Goal: Obtain resource: Download file/media

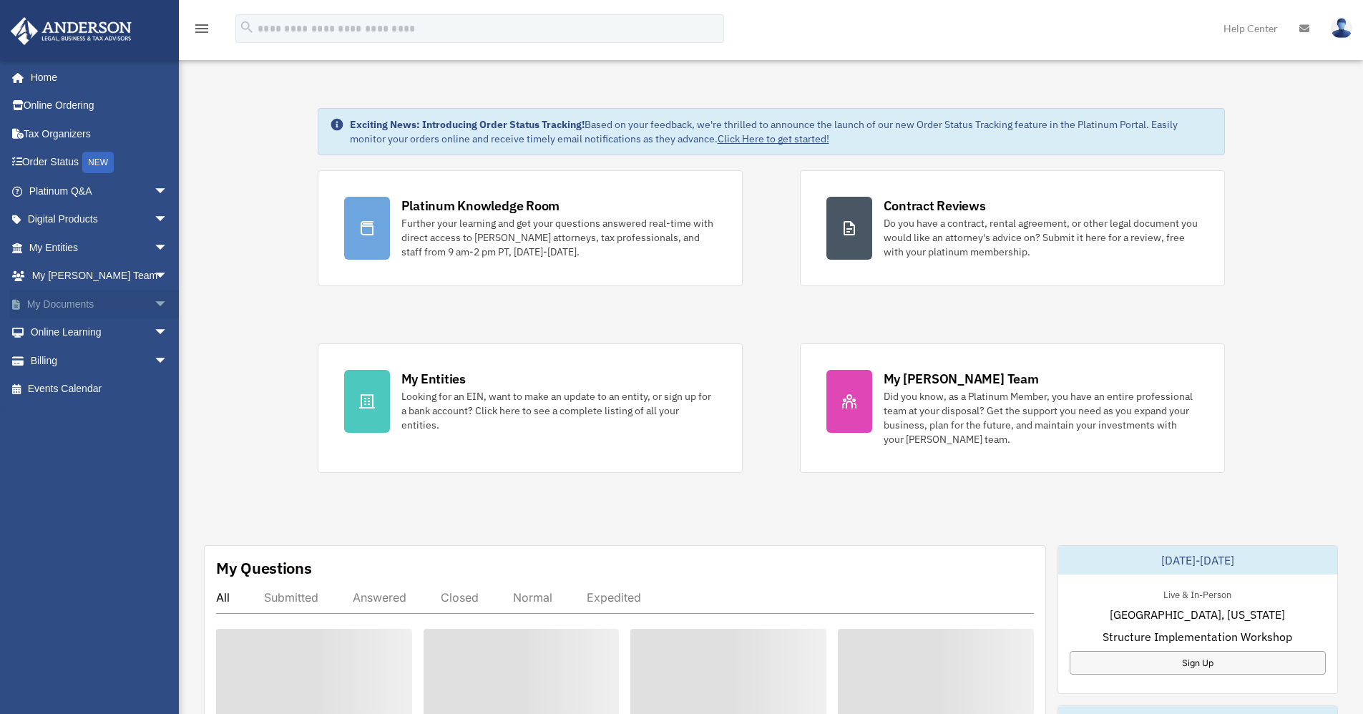
click at [154, 303] on span "arrow_drop_down" at bounding box center [168, 304] width 29 height 29
click at [154, 303] on span "arrow_drop_up" at bounding box center [168, 304] width 29 height 29
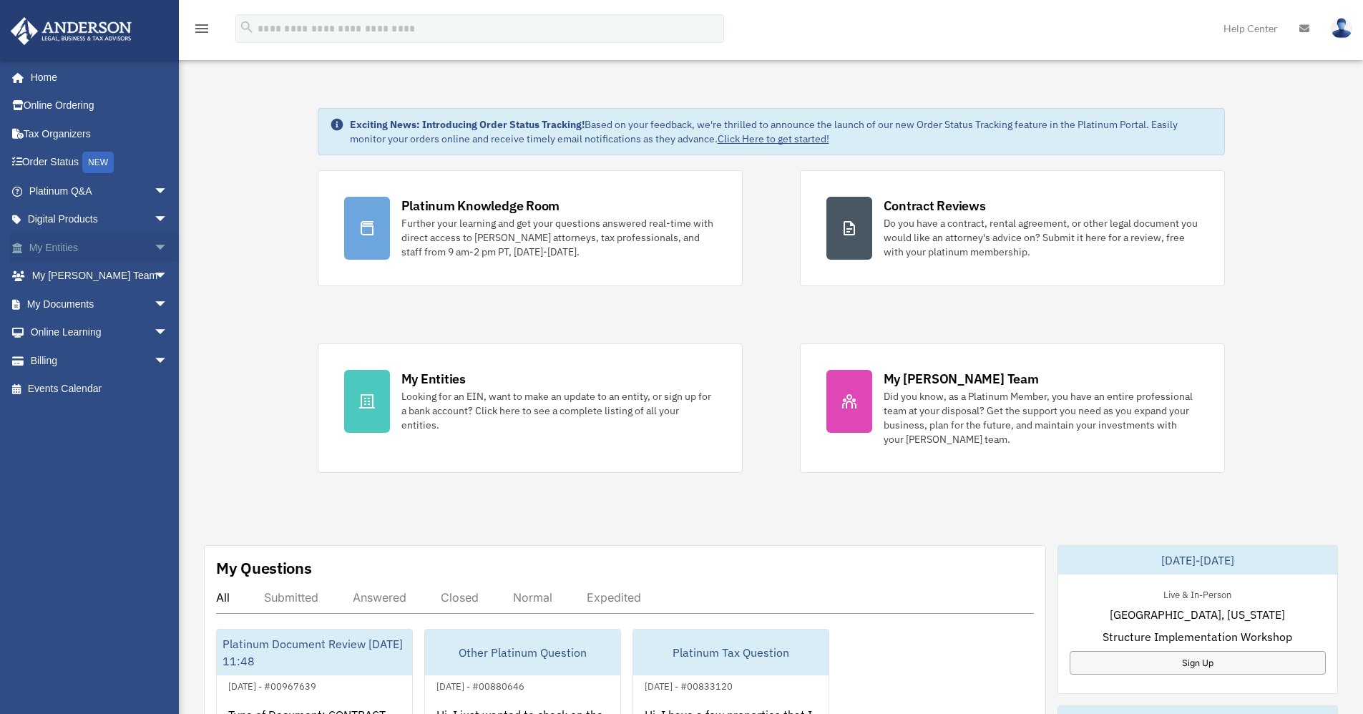
click at [154, 246] on span "arrow_drop_down" at bounding box center [168, 247] width 29 height 29
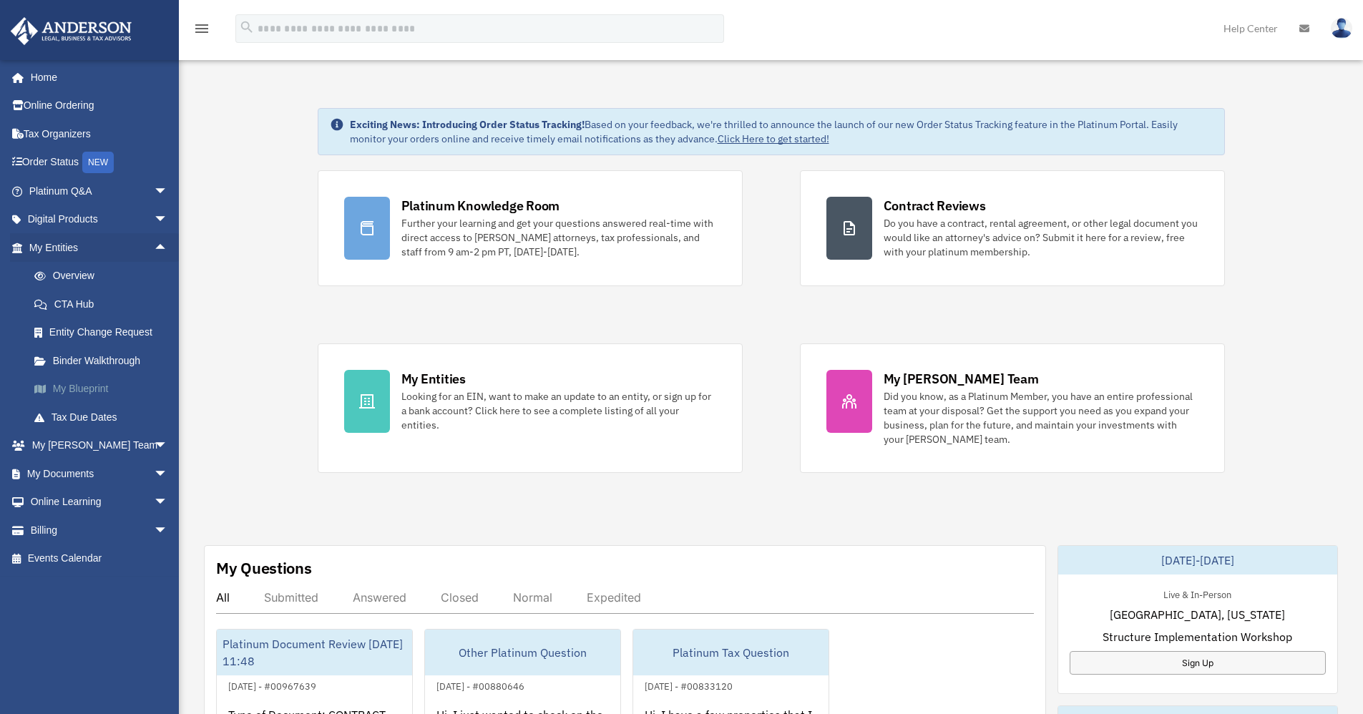
click at [79, 386] on link "My Blueprint" at bounding box center [105, 389] width 170 height 29
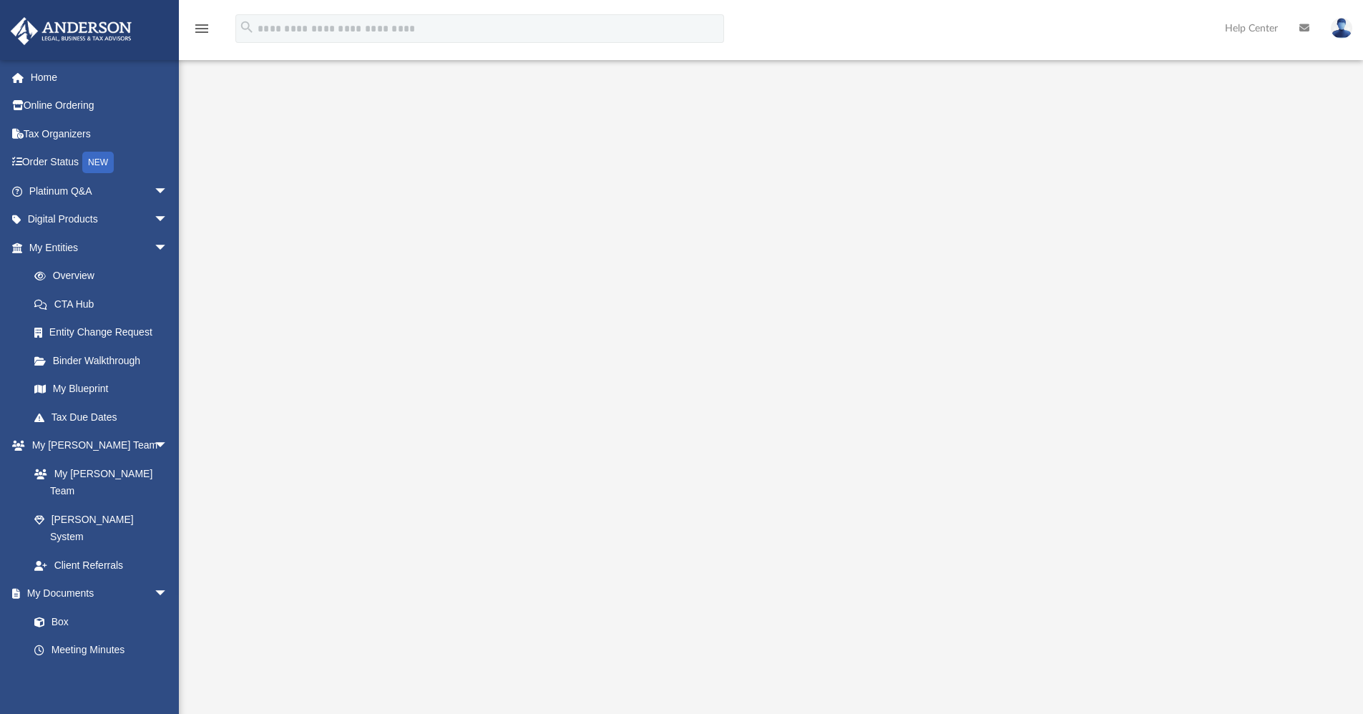
click at [338, 456] on div at bounding box center [771, 385] width 1066 height 572
click at [67, 607] on link "Box" at bounding box center [105, 621] width 170 height 29
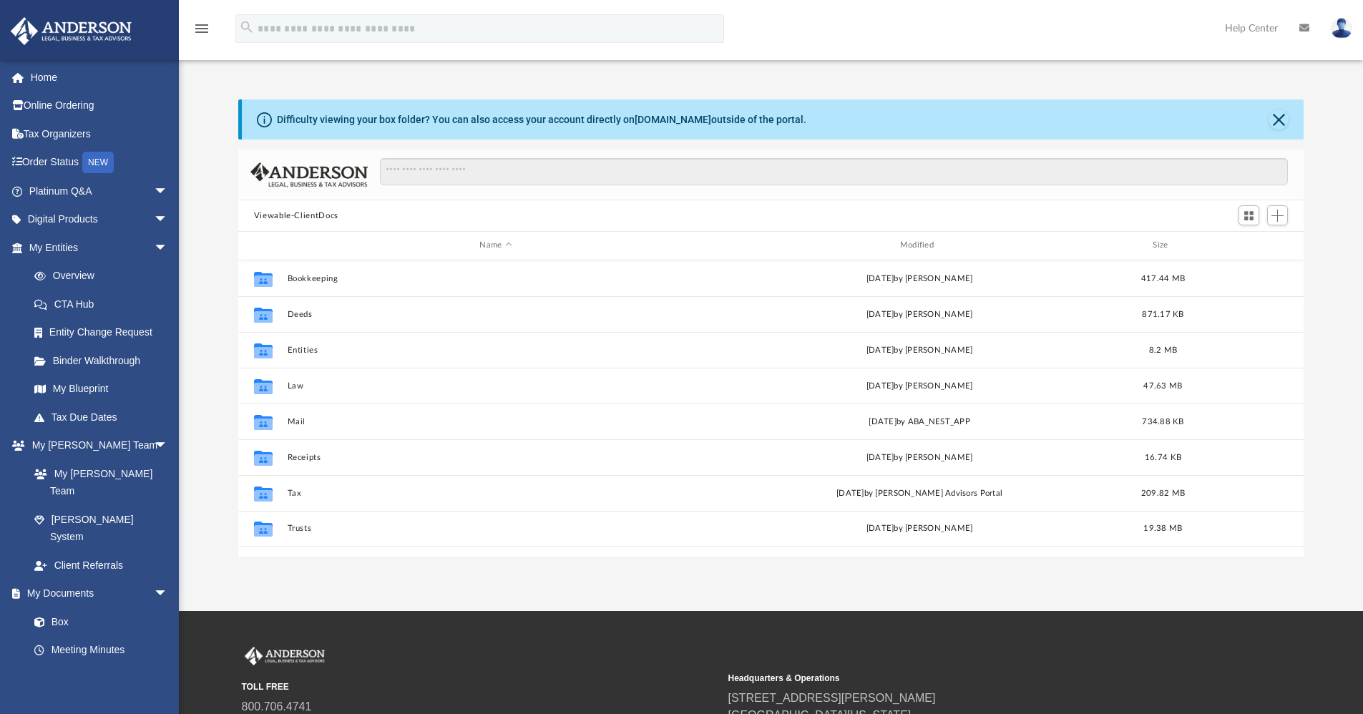
scroll to position [315, 1054]
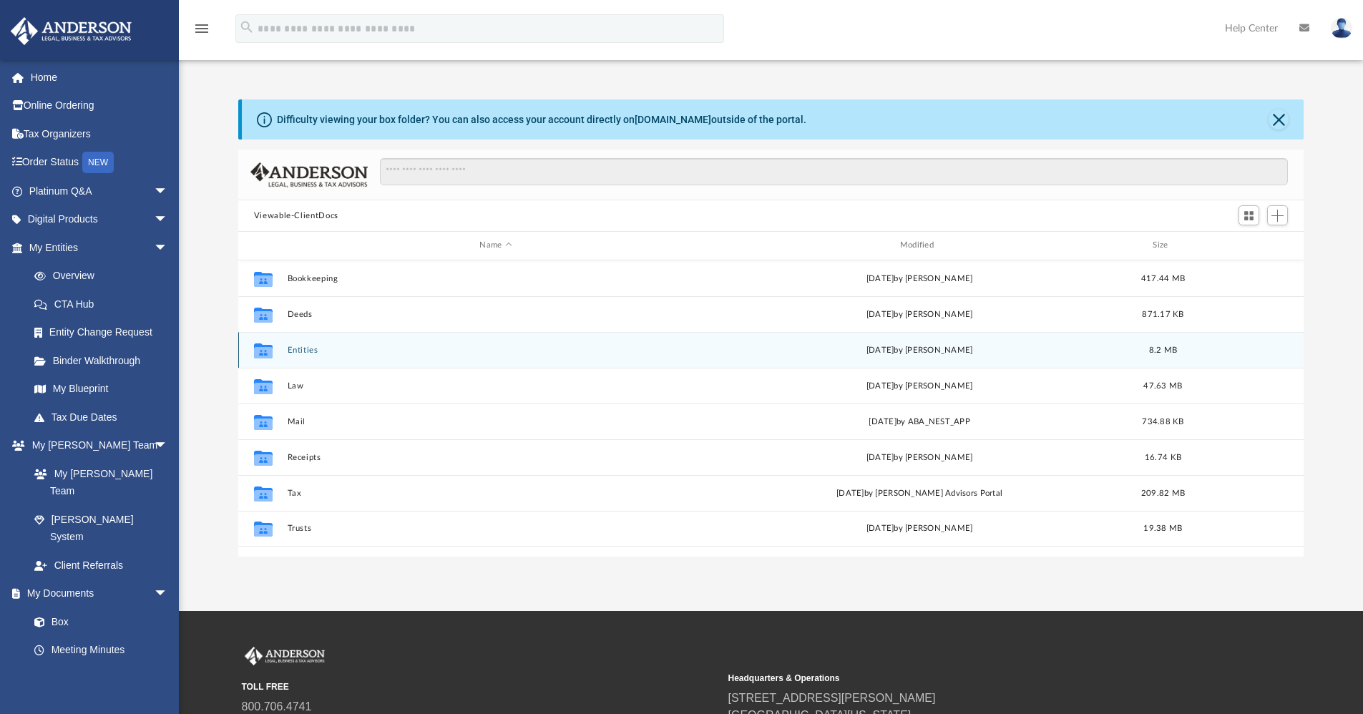
click at [308, 352] on button "Entities" at bounding box center [495, 349] width 417 height 9
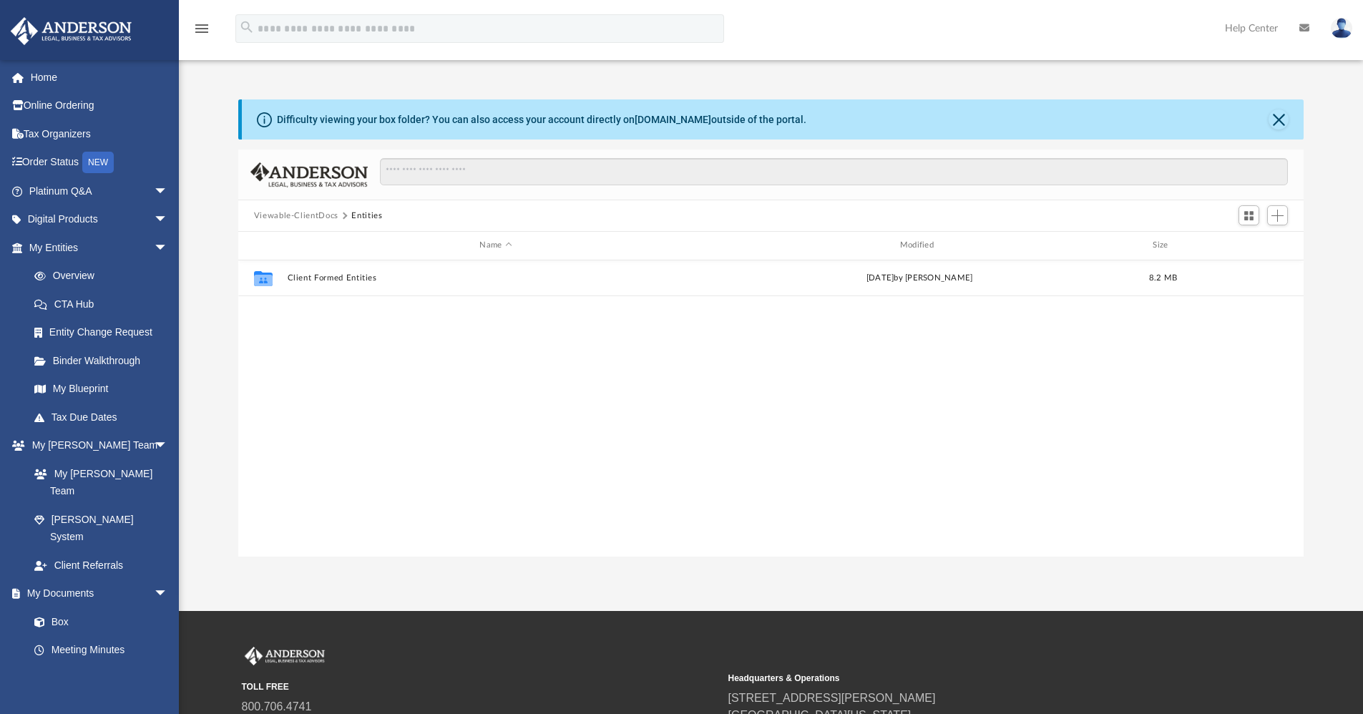
click at [320, 219] on button "Viewable-ClientDocs" at bounding box center [296, 216] width 84 height 13
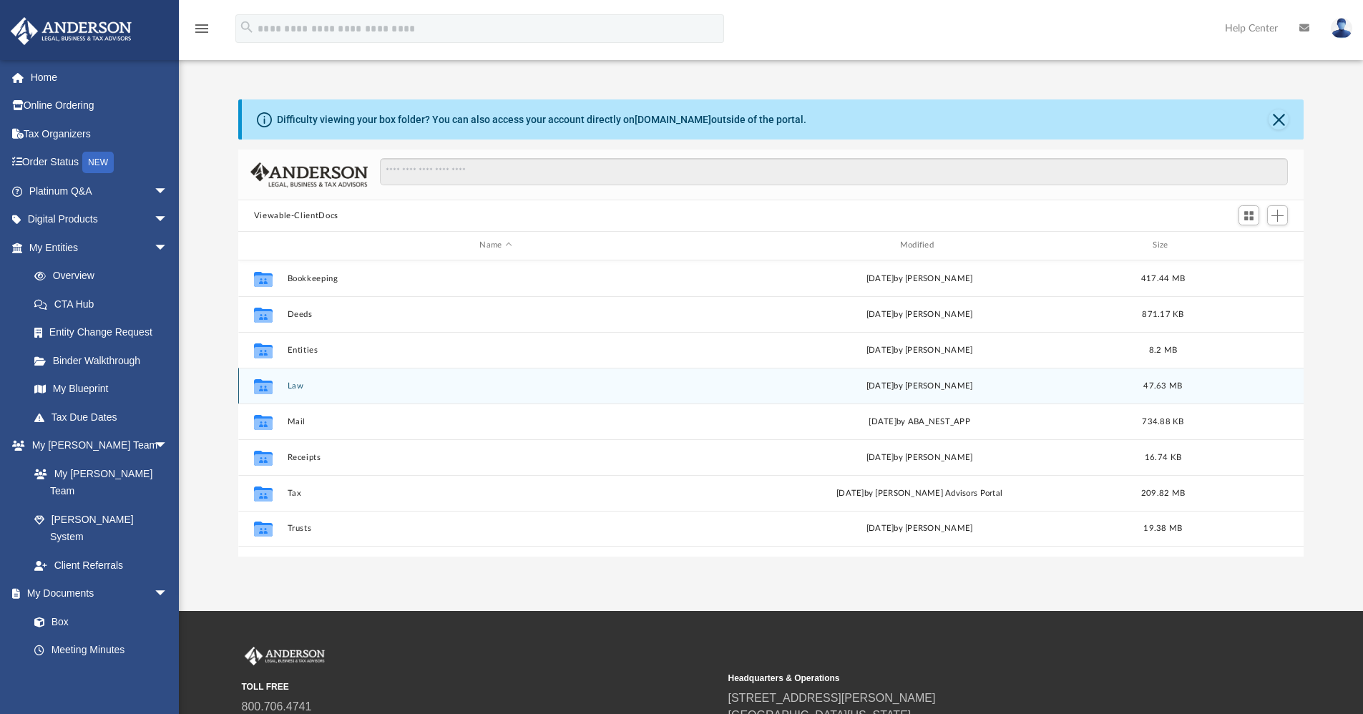
click at [298, 388] on button "Law" at bounding box center [495, 385] width 417 height 9
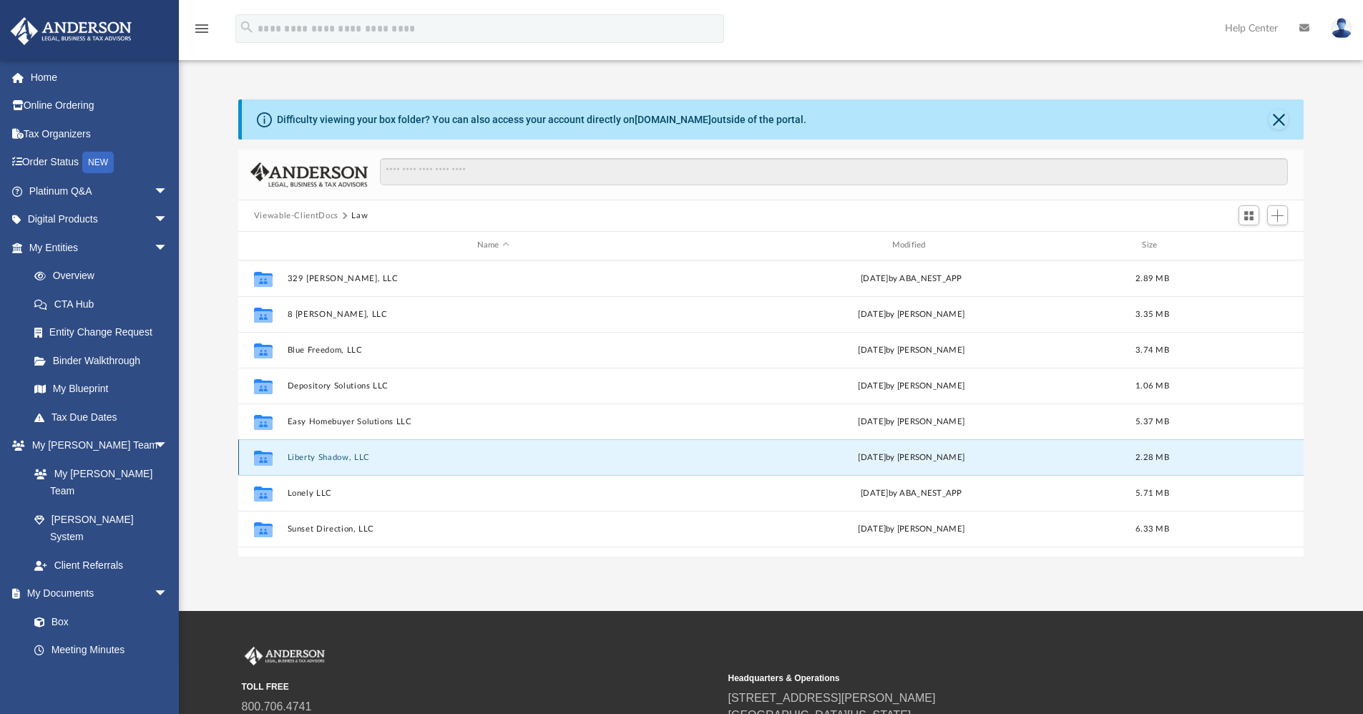
click at [330, 453] on button "Liberty Shadow, LLC" at bounding box center [493, 457] width 412 height 9
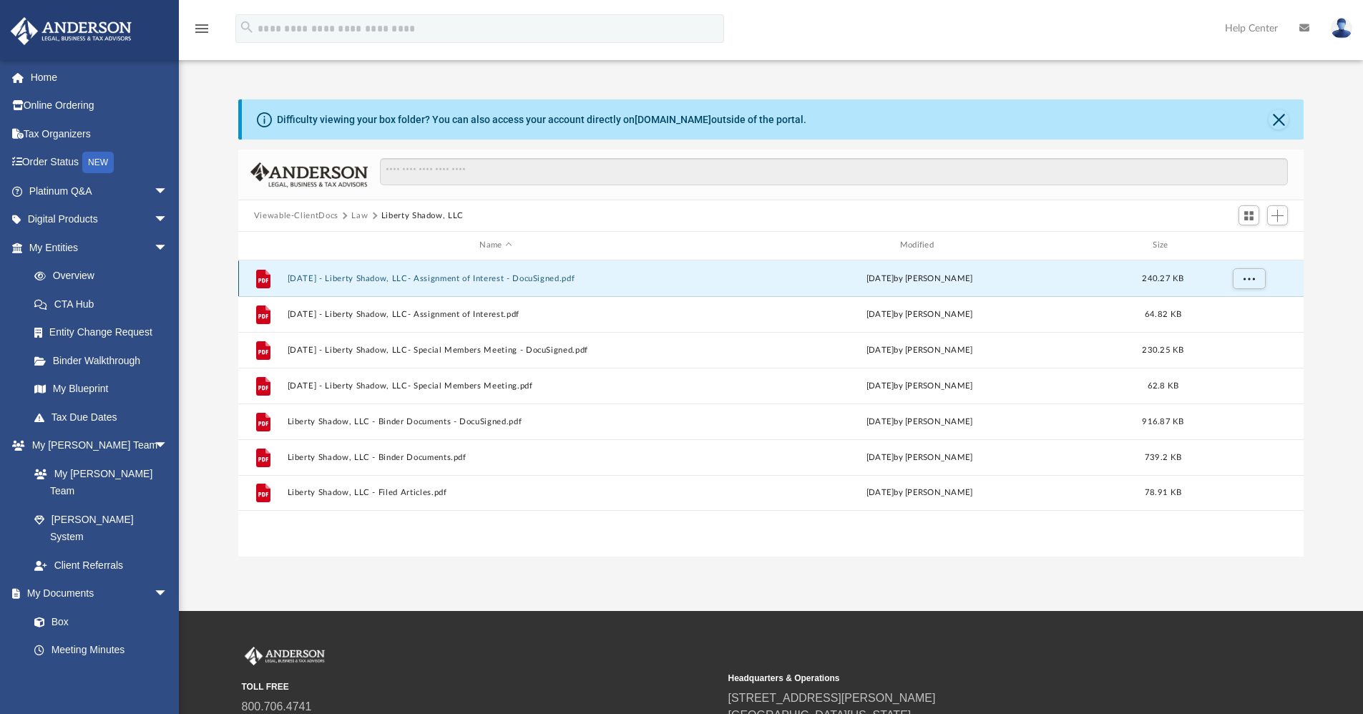
click at [494, 277] on button "[DATE] - Liberty Shadow, LLC- Assignment of Interest - DocuSigned.pdf" at bounding box center [495, 278] width 417 height 9
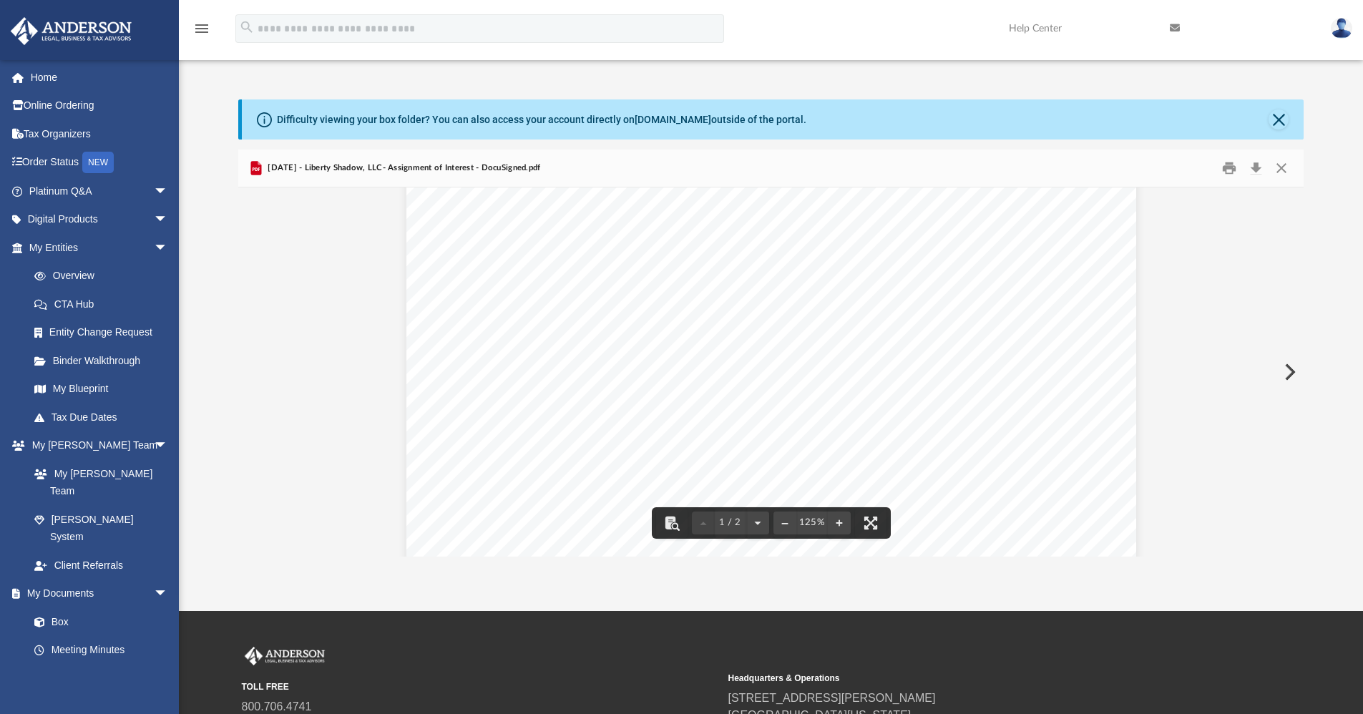
scroll to position [0, 0]
click at [1280, 168] on button "Close" at bounding box center [1281, 168] width 26 height 22
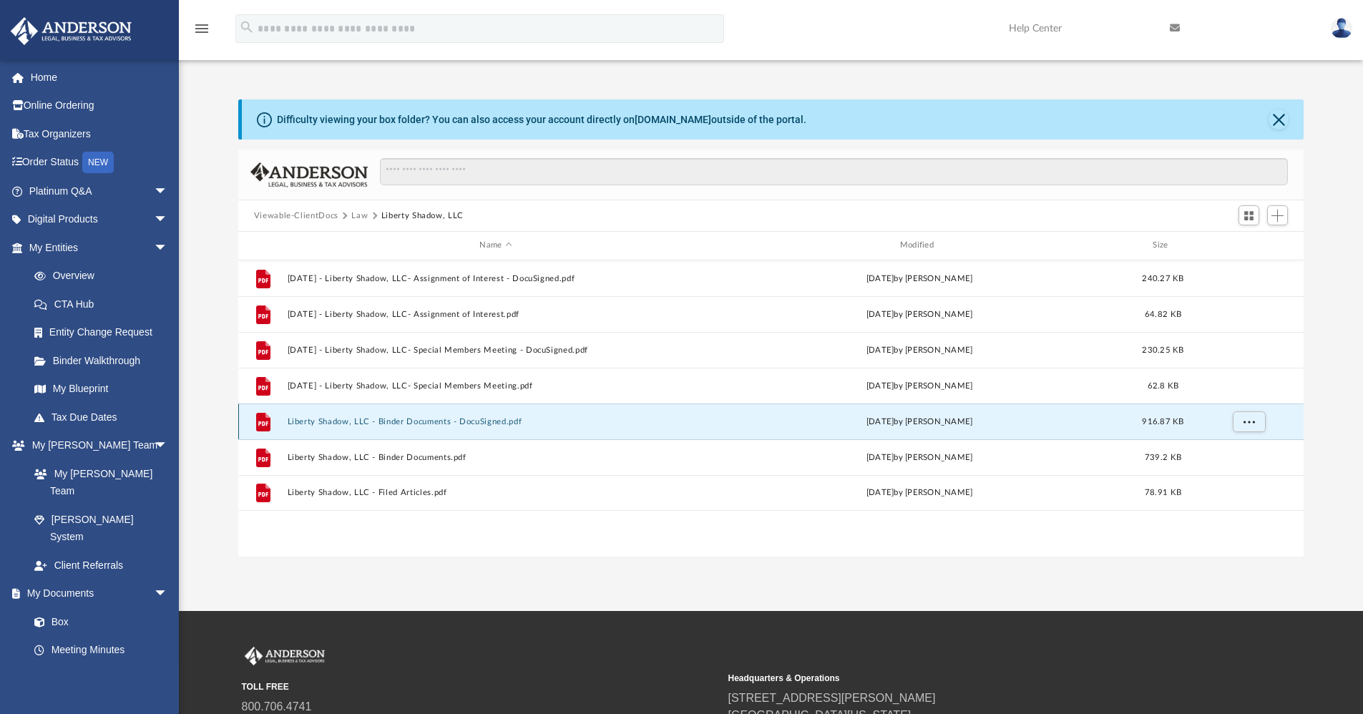
click at [479, 422] on button "Liberty Shadow, LLC - Binder Documents - DocuSigned.pdf" at bounding box center [495, 421] width 417 height 9
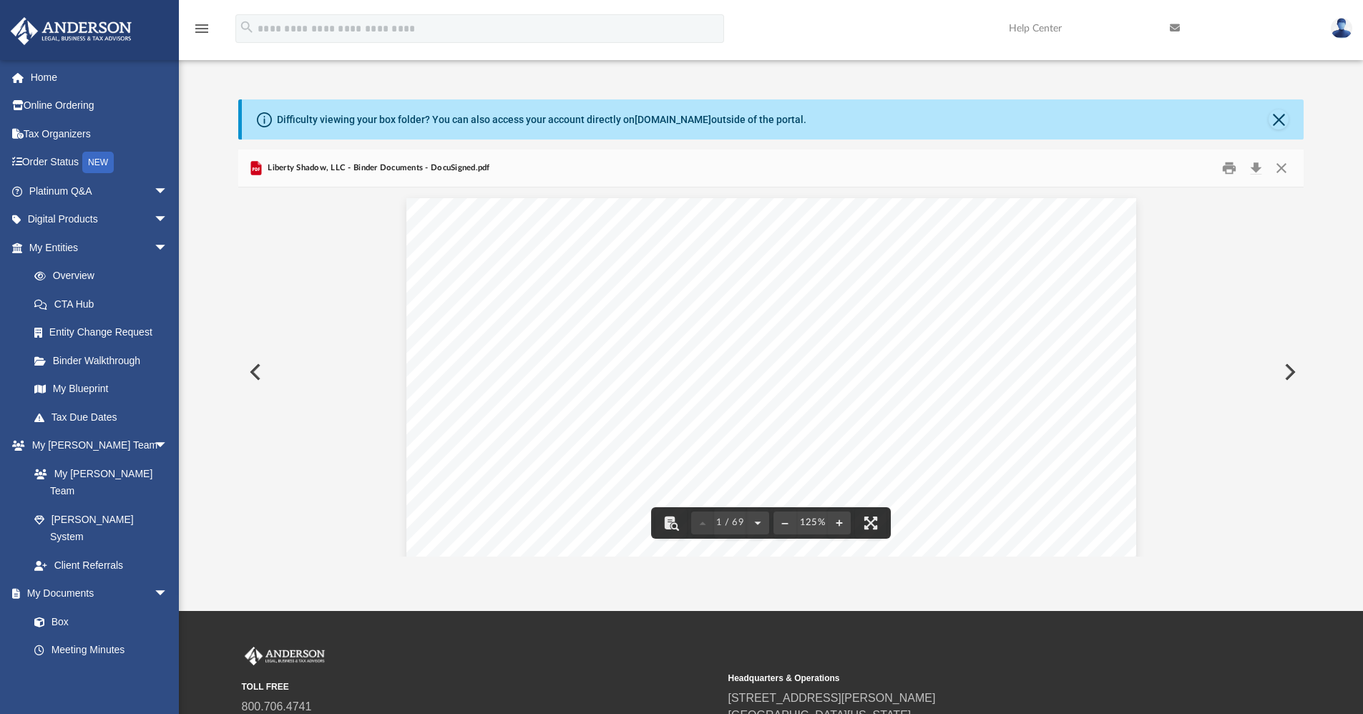
scroll to position [143, 0]
click at [1312, 308] on div "Difficulty viewing your box folder? You can also access your account directly o…" at bounding box center [771, 327] width 1184 height 457
